Goal: Answer question/provide support: Share knowledge or assist other users

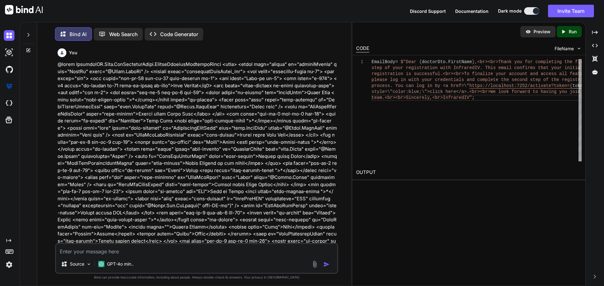
click at [80, 251] on textarea at bounding box center [196, 249] width 281 height 11
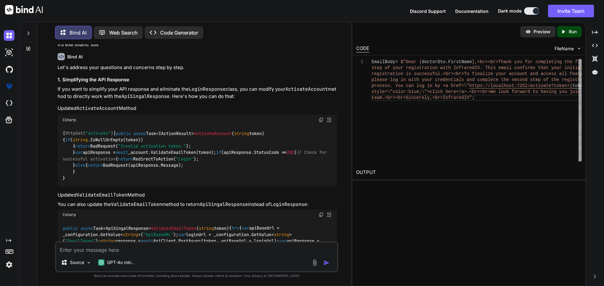
paste textarea "[HttpPost("EmailChecked")] public async Task<IActionResult> EmailActivateAccoun…"
type textarea "[HttpPost("EmailChecked")] public async Task<IActionResult> EmailActivateAccoun…"
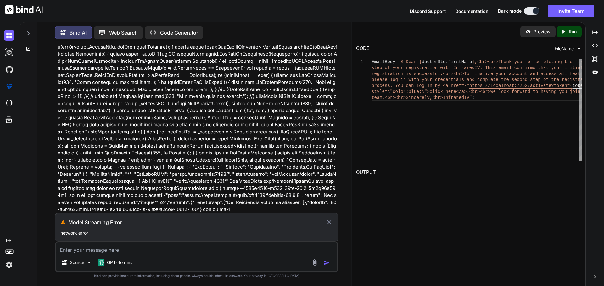
scroll to position [17727, 0]
click at [331, 220] on icon at bounding box center [328, 223] width 7 height 8
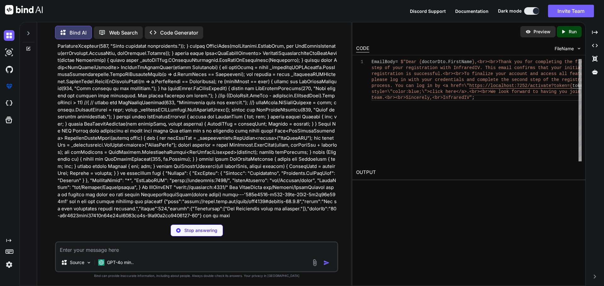
scroll to position [17720, 0]
click at [99, 249] on textarea at bounding box center [196, 248] width 281 height 11
paste textarea "[HttpPost("EmailChecked")] public async Task<IActionResult> EmailActivateAccoun…"
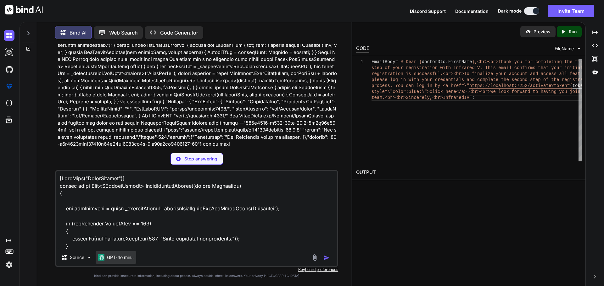
scroll to position [17727, 0]
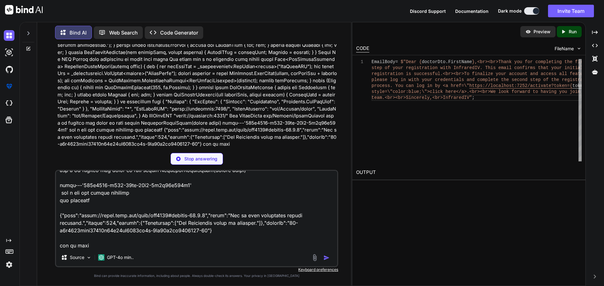
type textarea "[HttpPost("EmailChecked")] public async Task<IActionResult> EmailActivateAccoun…"
click at [177, 157] on div "Stop answering" at bounding box center [196, 159] width 53 height 12
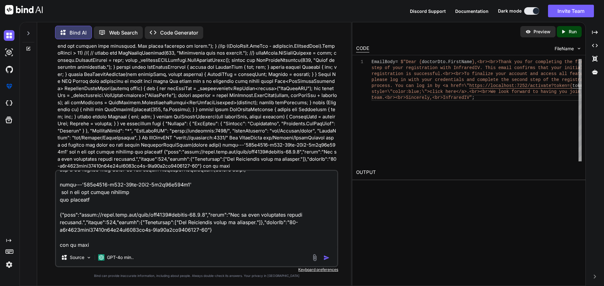
click at [325, 257] on img "button" at bounding box center [326, 258] width 6 height 6
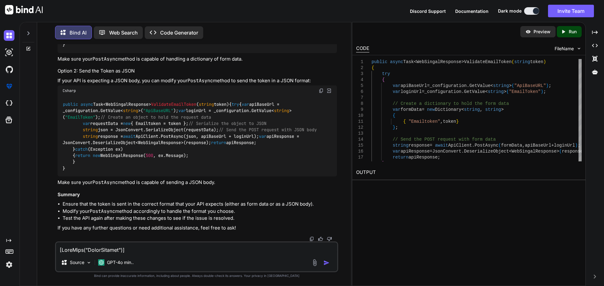
scroll to position [18169, 0]
click at [114, 3] on span ""Emailtoken"" at bounding box center [110, 0] width 30 height 6
drag, startPoint x: 83, startPoint y: 134, endPoint x: 97, endPoint y: 154, distance: 24.5
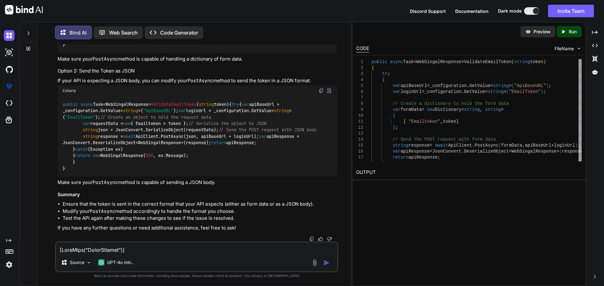
click at [97, 53] on div "public async Task<WebSingalResponse> ValidateEmailToken ( string token ) { try …" at bounding box center [197, 6] width 279 height 93
copy code "var formData = new Dictionary< string , string > { { "Emailtoken" , token } };"
drag, startPoint x: 84, startPoint y: 177, endPoint x: 209, endPoint y: 179, distance: 125.5
click at [209, 177] on div "public async Task<WebSingalResponse> ValidateEmailToken ( string token ) { try …" at bounding box center [197, 136] width 279 height 80
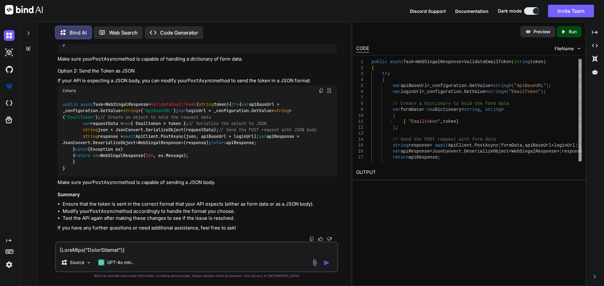
scroll to position [18389, 0]
copy code "var requestData = new { Emailtoken = token };"
drag, startPoint x: 103, startPoint y: 165, endPoint x: 227, endPoint y: 167, distance: 124.2
click at [227, 167] on div "public async Task<WebSingalResponse> ValidateEmailToken ( string token ) { try …" at bounding box center [197, 136] width 279 height 80
copy code "string json = JsonConvert.SerializeObject(requestData);"
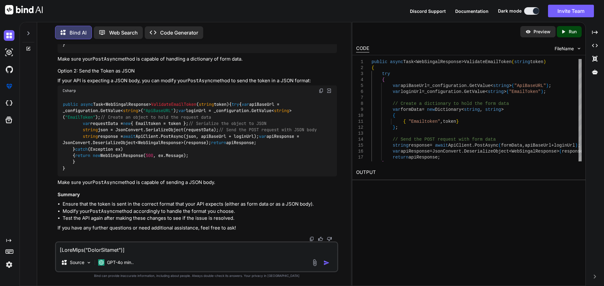
click at [114, 250] on textarea at bounding box center [196, 248] width 281 height 11
paste textarea "public async Task<WebSingalResponse> ValidateEmailToken(string token) { try { v…"
type textarea "public async Task<WebSingalResponse> ValidateEmailToken(string token) { try { v…"
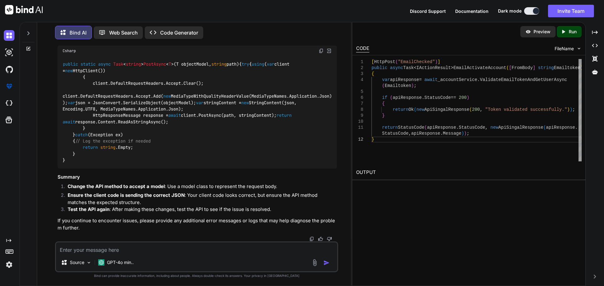
scroll to position [18774, 0]
copy p "EmailActivateAccount"
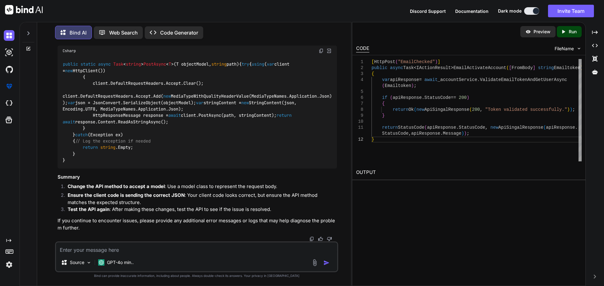
copy span "EmailActivateAccount"
drag, startPoint x: 201, startPoint y: 116, endPoint x: 273, endPoint y: 117, distance: 71.7
copy span "[FromBody] string Emailtoken"
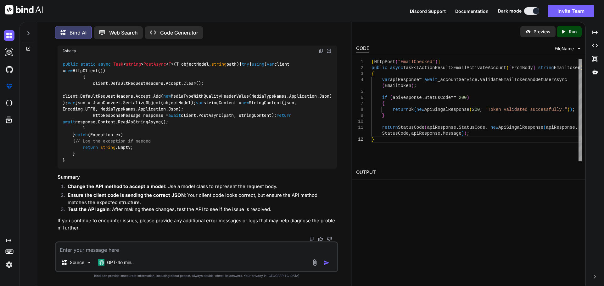
scroll to position [18962, 0]
drag, startPoint x: 201, startPoint y: 128, endPoint x: 293, endPoint y: 129, distance: 92.8
copy span "[FromBody] EmailTokenRequest request"
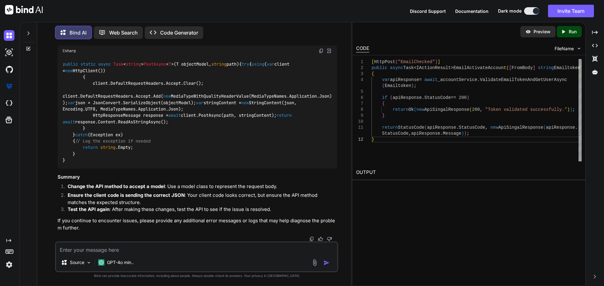
drag, startPoint x: 83, startPoint y: 109, endPoint x: 228, endPoint y: 127, distance: 146.4
drag, startPoint x: 88, startPoint y: 162, endPoint x: 97, endPoint y: 180, distance: 21.2
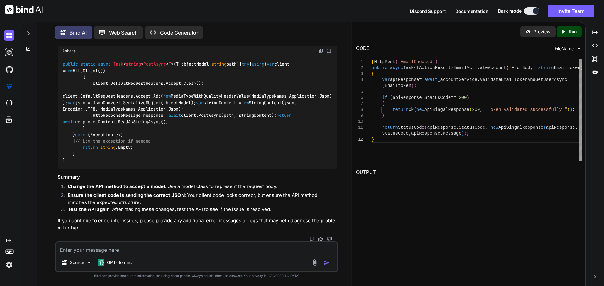
copy code "var formData = new Dictionary< string , string > { { "Emailtoken" , token } };"
drag, startPoint x: 201, startPoint y: 148, endPoint x: 273, endPoint y: 147, distance: 72.3
copy span "[FromBody] string Emailtoken"
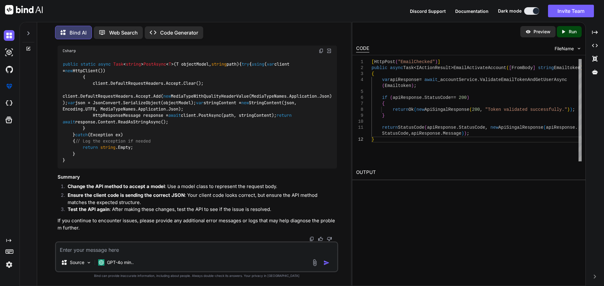
scroll to position [18962, 0]
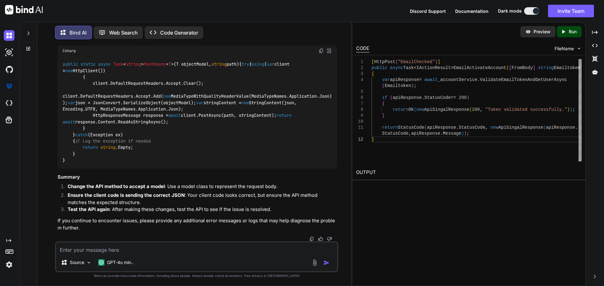
drag, startPoint x: 82, startPoint y: 131, endPoint x: 235, endPoint y: 139, distance: 152.7
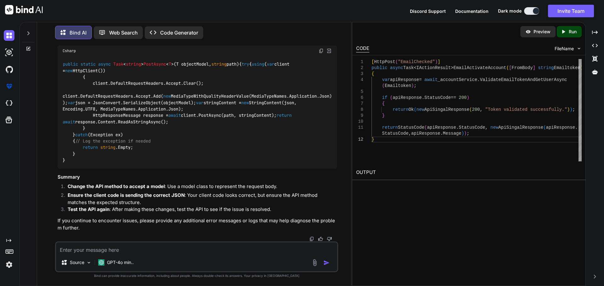
copy code "var requestData = new { Emailtoken = token }; string json = JsonConvert.Seriali…"
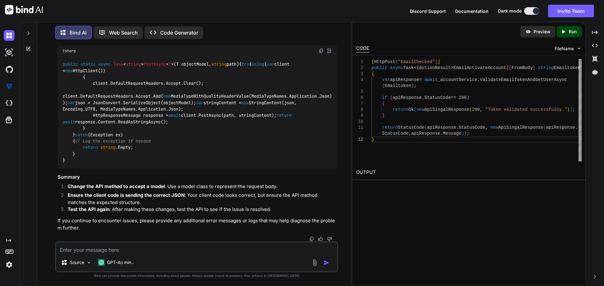
drag, startPoint x: 74, startPoint y: 141, endPoint x: 182, endPoint y: 145, distance: 108.5
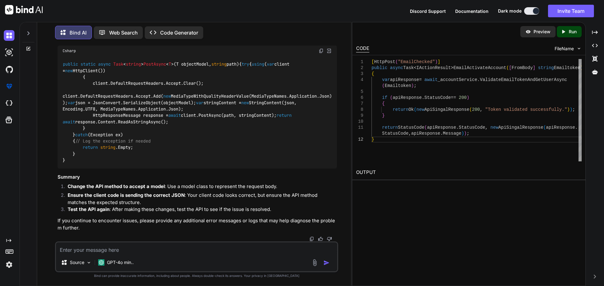
drag, startPoint x: 176, startPoint y: 140, endPoint x: 71, endPoint y: 142, distance: 104.7
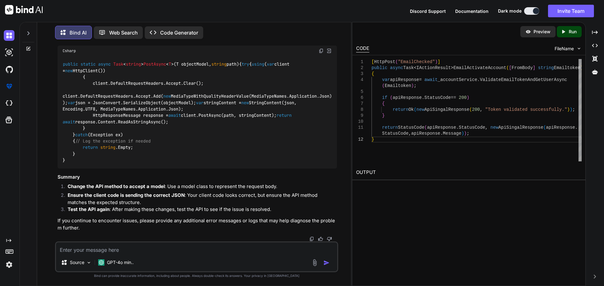
drag, startPoint x: 201, startPoint y: 162, endPoint x: 294, endPoint y: 161, distance: 92.4
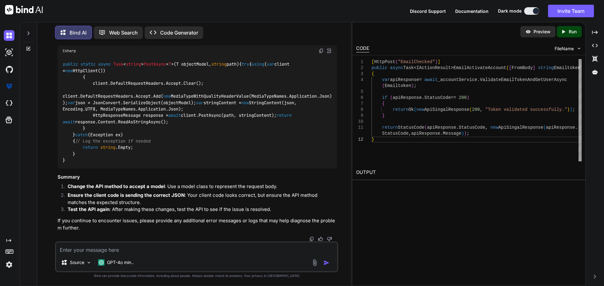
drag, startPoint x: 262, startPoint y: 173, endPoint x: 309, endPoint y: 174, distance: 46.5
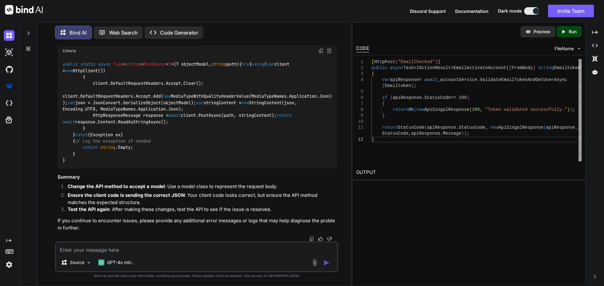
click at [106, 249] on textarea at bounding box center [196, 248] width 281 height 11
paste textarea "Now i change my api method as you mentioned [HttpPost("EmailChecked")] public a…"
type textarea "Now i change my api method as you mentioned [HttpPost("EmailChecked")] public a…"
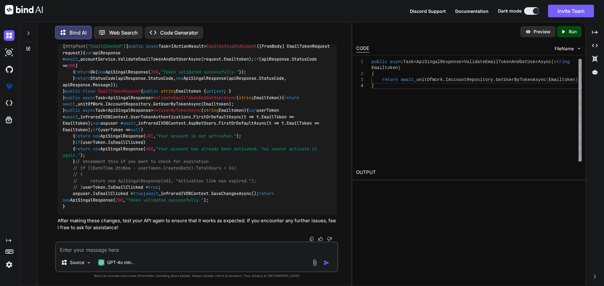
scroll to position [20269, 0]
click at [93, 251] on textarea at bounding box center [196, 248] width 281 height 11
paste textarea "[HttpPost("EmailChecked")] public async Task<IActionResult> EmailActivateAccoun…"
type textarea "[HttpPost("EmailChecked")] public async Task<IActionResult> EmailActivateAccoun…"
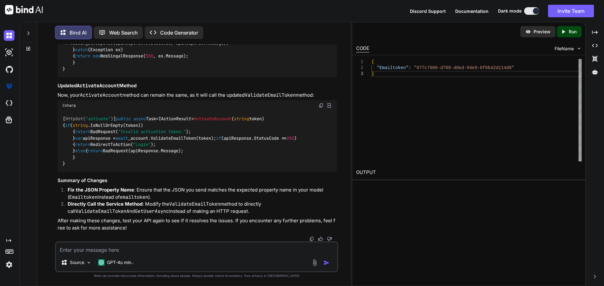
scroll to position [20717, 0]
drag, startPoint x: 167, startPoint y: 104, endPoint x: 262, endPoint y: 102, distance: 95.0
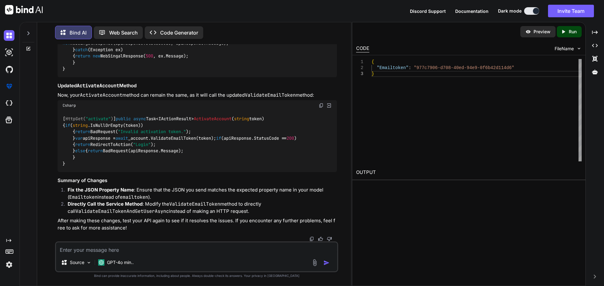
click at [262, 77] on div "public async Task<WebSingalResponse> ValidateEmailToken ( string token ) { try …" at bounding box center [197, 46] width 279 height 61
click at [198, 72] on code "public async Task<WebSingalResponse> ValidateEmailToken ( string token ) { try …" at bounding box center [197, 46] width 269 height 51
click at [136, 252] on textarea at bounding box center [196, 248] width 281 height 11
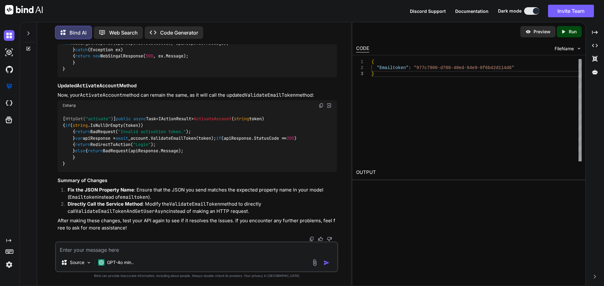
paste textarea "[HttpPost("EmailChecked")] public async Task<IActionResult> EmailActivateAccoun…"
type textarea "[HttpPost("EmailChecked")] public async Task<IActionResult> EmailActivateAccoun…"
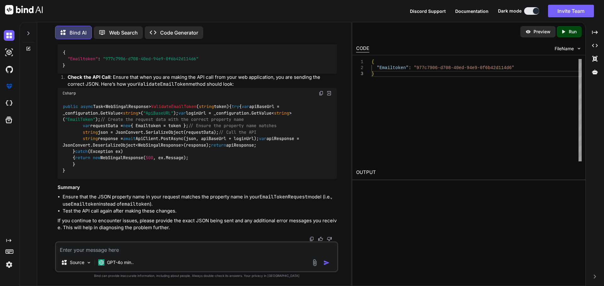
scroll to position [21650, 0]
click at [158, 174] on code "public async Task<WebSingalResponse> ValidateEmailToken ( string token ) { try …" at bounding box center [182, 138] width 239 height 71
click at [81, 62] on span ""Emailtoken"" at bounding box center [83, 59] width 30 height 6
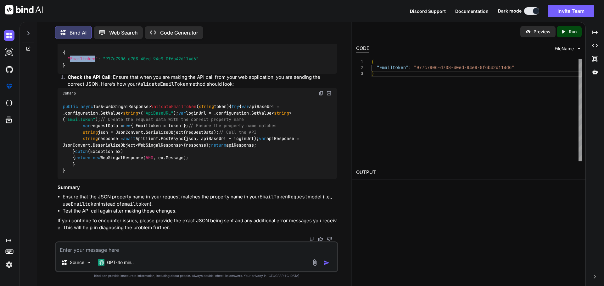
scroll to position [21713, 0]
click at [220, 159] on code "public async Task<WebSingalResponse> ValidateEmailToken ( string token ) { try …" at bounding box center [182, 138] width 239 height 71
click at [219, 135] on span "// Call the API" at bounding box center [238, 133] width 38 height 6
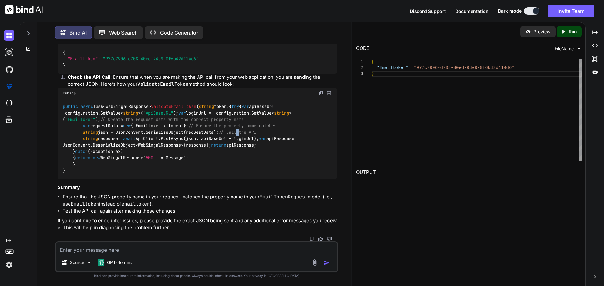
scroll to position [21556, 0]
click at [80, 62] on span ""Emailtoken"" at bounding box center [83, 59] width 30 height 6
click at [81, 62] on span ""Emailtoken"" at bounding box center [83, 59] width 30 height 6
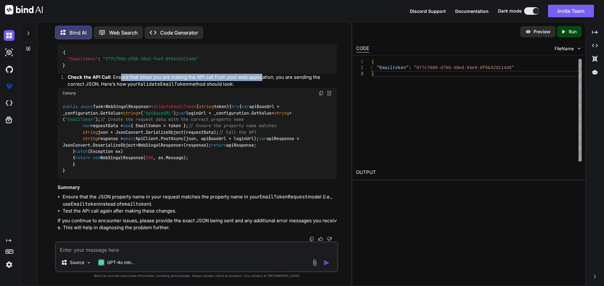
drag, startPoint x: 122, startPoint y: 110, endPoint x: 262, endPoint y: 111, distance: 139.6
click at [262, 88] on li "Check the API Call : Ensure that when you are making the API call from your web…" at bounding box center [200, 81] width 274 height 14
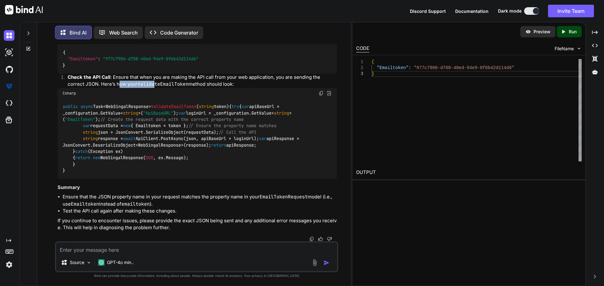
drag, startPoint x: 101, startPoint y: 118, endPoint x: 139, endPoint y: 118, distance: 37.7
click at [139, 88] on li "Check the API Call : Ensure that when you are making the API call from your web…" at bounding box center [200, 81] width 274 height 14
click at [322, 95] on img at bounding box center [320, 93] width 5 height 5
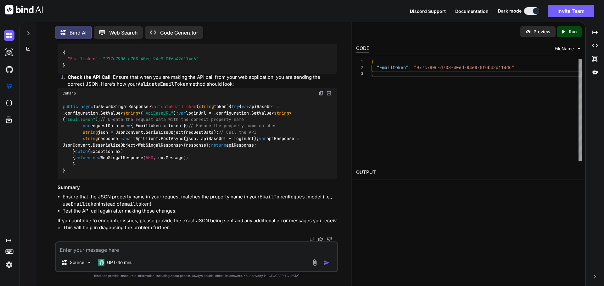
click at [162, 251] on textarea at bounding box center [196, 248] width 281 height 11
paste textarea "[HttpPost("EmailChecked")] public async Task<IActionResult> EmailActivateAccoun…"
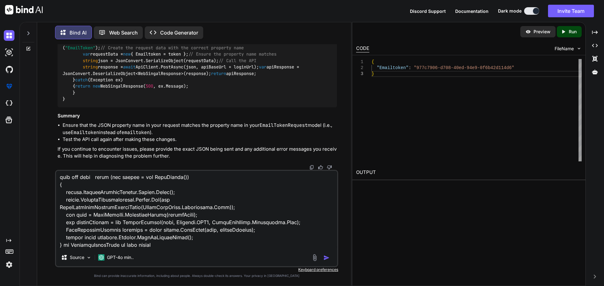
type textarea "[HttpPost("EmailChecked")] public async Task<IActionResult> EmailActivateAccoun…"
click at [323, 256] on div at bounding box center [321, 257] width 21 height 7
click at [323, 257] on img "button" at bounding box center [326, 258] width 6 height 6
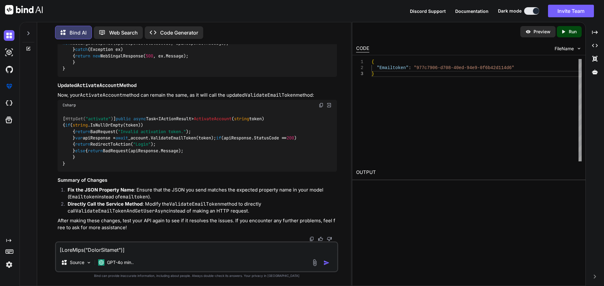
scroll to position [22384, 0]
drag, startPoint x: 64, startPoint y: 65, endPoint x: 147, endPoint y: 68, distance: 82.7
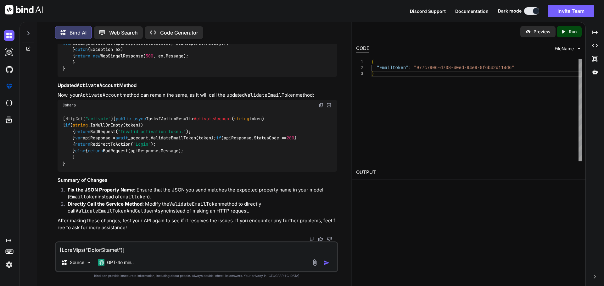
click at [78, 242] on div "Source GPT-4o min.." at bounding box center [196, 257] width 283 height 31
click at [123, 247] on textarea at bounding box center [196, 248] width 281 height 11
type textarea "i"
paste textarea "Avoiding the PostAsync Call"
click at [235, 250] on textarea "no i am not want Avoiding the PostAsync Call method inseted just made to" at bounding box center [196, 248] width 281 height 11
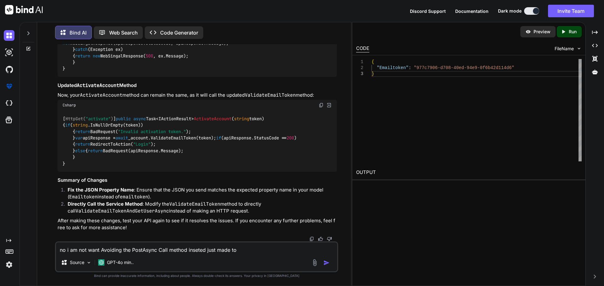
click at [241, 253] on textarea "no i am not want Avoiding the PostAsync Call method inseted just made to" at bounding box center [196, 248] width 281 height 11
click at [253, 251] on textarea "no i am not want Avoiding the PostAsync Call method inseted just made into the" at bounding box center [196, 248] width 281 height 11
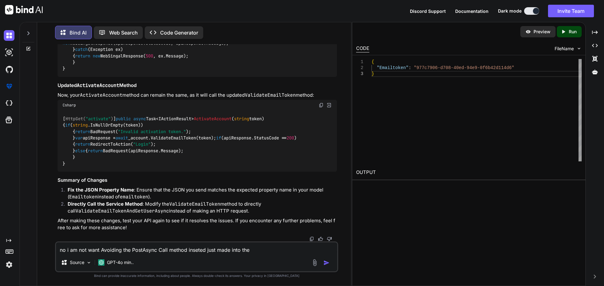
paste textarea "ValidateEmailToken"
type textarea "no i am not want Avoiding the PostAsync Call method inseted just made into the …"
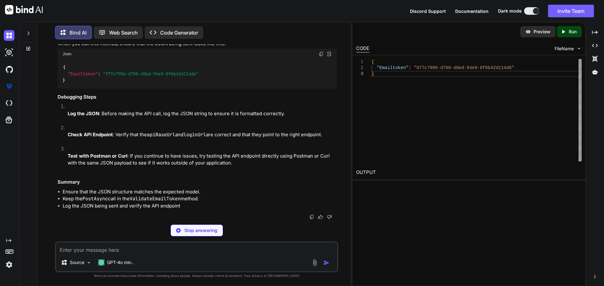
scroll to position [23286, 0]
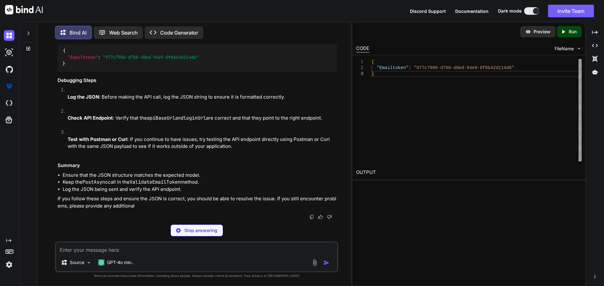
click at [85, 251] on textarea at bounding box center [196, 248] width 281 height 11
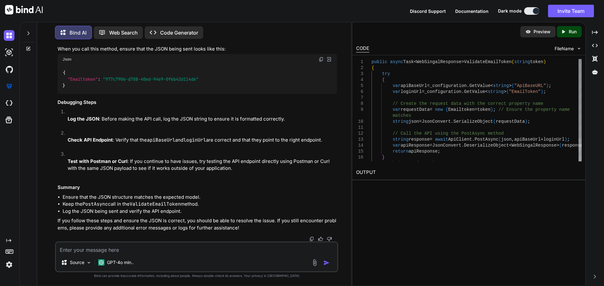
scroll to position [23281, 0]
paste textarea "client.DefaultRequestHeaders.Accept.Clear(); client.DefaultRequestHeaders.Accep…"
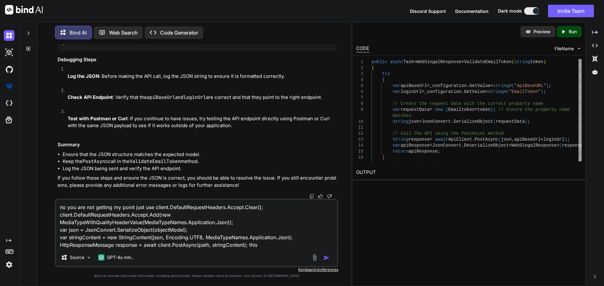
click at [152, 208] on textarea "no you are not getting my point just use client.DefaultRequestHeaders.Accept.Cl…" at bounding box center [196, 224] width 281 height 49
click at [257, 246] on textarea "no you are not getting my point just call these line client.DefaultRequestHeade…" at bounding box center [196, 224] width 281 height 49
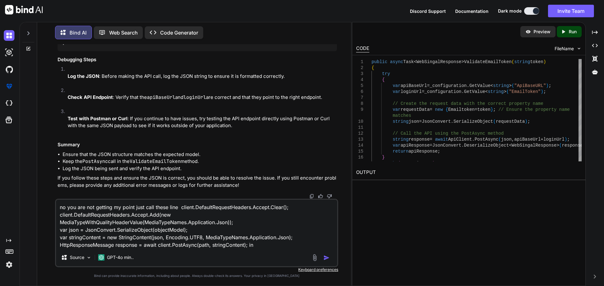
click at [261, 242] on textarea "no you are not getting my point just call these line client.DefaultRequestHeade…" at bounding box center [196, 224] width 281 height 49
paste textarea "ValidateEmailToken"
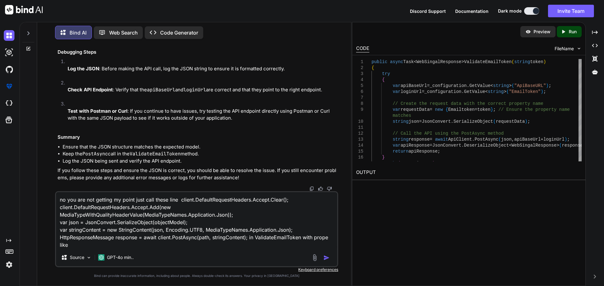
click at [163, 224] on textarea "no you are not getting my point just call these line client.DefaultRequestHeade…" at bounding box center [196, 220] width 281 height 57
click at [76, 247] on textarea "no you are not getting my point just call these line client.DefaultRequestHeade…" at bounding box center [196, 220] width 281 height 57
paste textarea "objectModel"
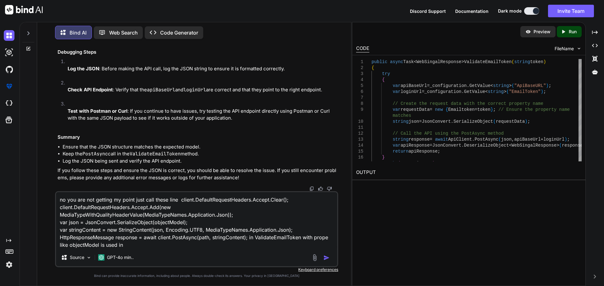
paste textarea "PostAsync"
paste textarea "json"
type textarea "no you are not getting my point just call these line client.DefaultRequestHeade…"
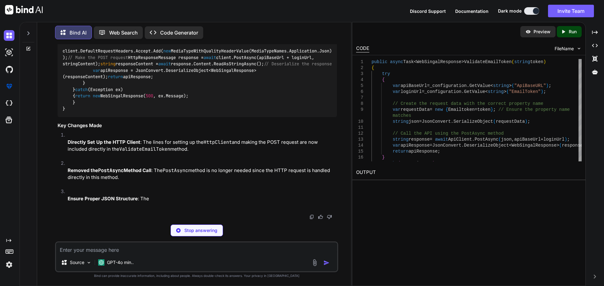
scroll to position [23547, 0]
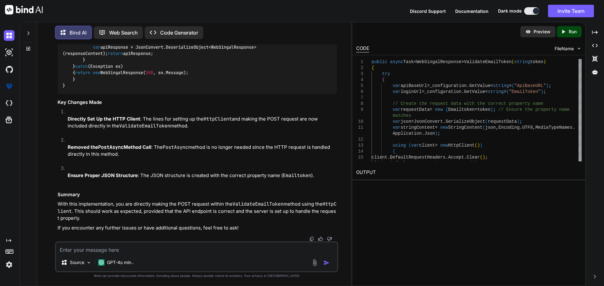
click at [163, 251] on textarea at bounding box center [196, 248] width 281 height 11
paste textarea "public async Task<ApiResponse<LoginResponseModel>> LoginAsync(UserLoginModel mo…"
type textarea "public async Task<ApiResponse<LoginResponseModel>> LoginAsync(UserLoginModel mo…"
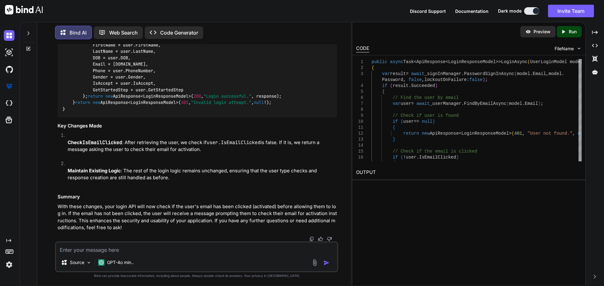
scroll to position [24106, 0]
click at [161, 253] on textarea at bounding box center [196, 248] width 281 height 11
paste textarea "this is my login method public async Task<IActionResult> Login(LoginModel login…"
type textarea "this is my login method public async Task<IActionResult> Login(LoginModel login…"
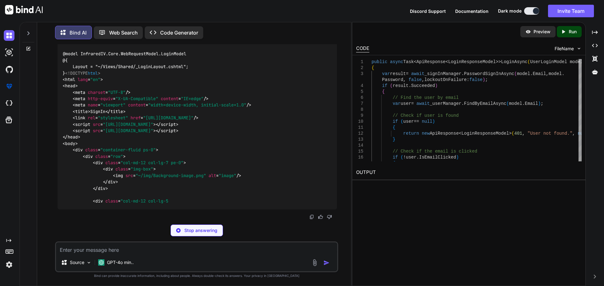
scroll to position [25616, 0]
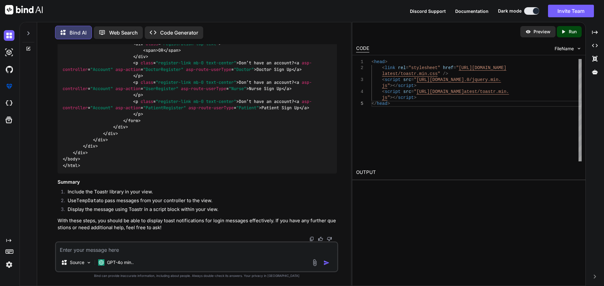
scroll to position [0, 0]
drag, startPoint x: 545, startPoint y: 69, endPoint x: 567, endPoint y: 69, distance: 21.7
click at [567, 69] on div "< head > < link rel = "stylesheet" href = " [URL][DOMAIN_NAME] < script src = "…" at bounding box center [476, 110] width 210 height 102
type textarea "<head> <link rel="stylesheet" href="[URL][DOMAIN_NAME]" /> <script src="[URL][D…"
